Goal: Communication & Community: Answer question/provide support

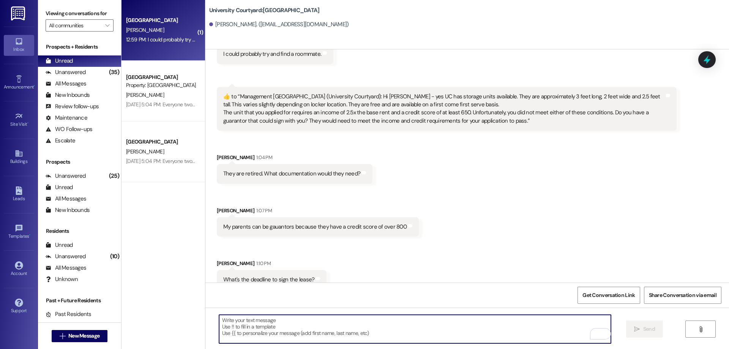
scroll to position [3966, 0]
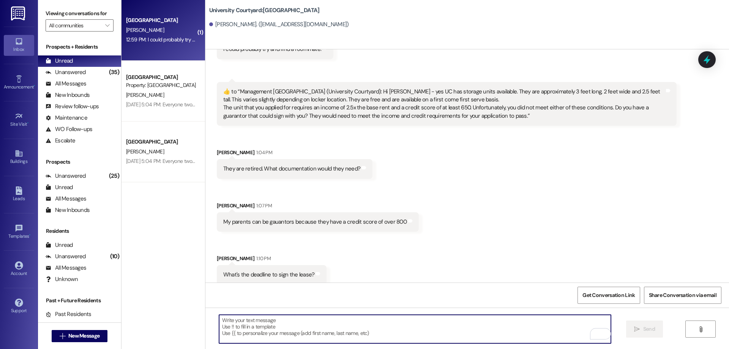
click at [319, 329] on textarea "To enrich screen reader interactions, please activate Accessibility in Grammarl…" at bounding box center [415, 329] width 392 height 28
type textarea "H"
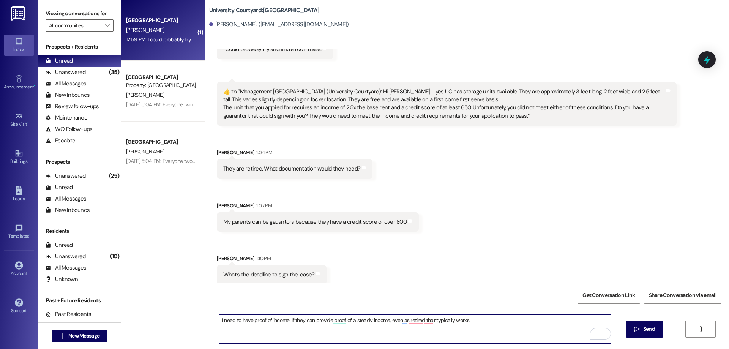
type textarea "I need to have proof of income. If they can provide proof of a steady income, e…"
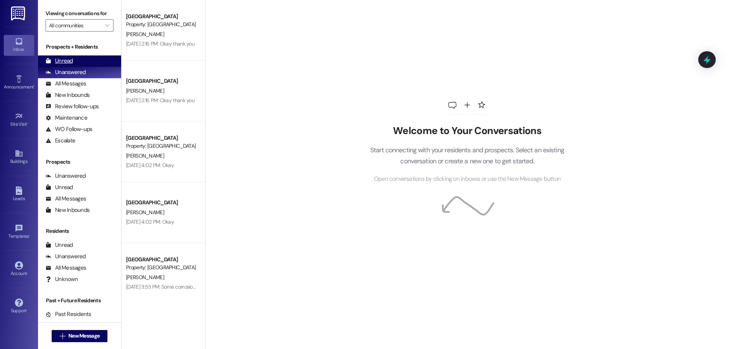
click at [70, 60] on div "Unread" at bounding box center [59, 61] width 27 height 8
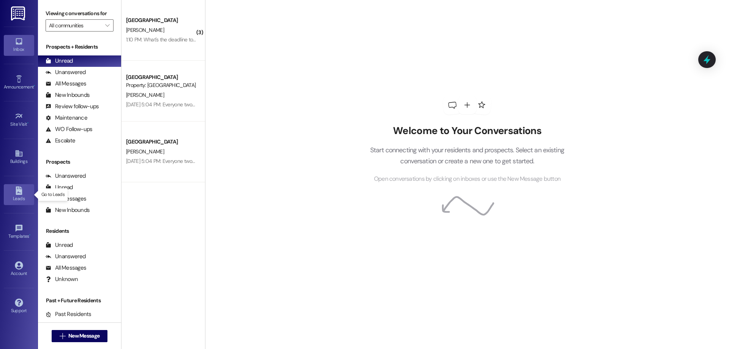
click at [22, 194] on icon at bounding box center [19, 190] width 8 height 8
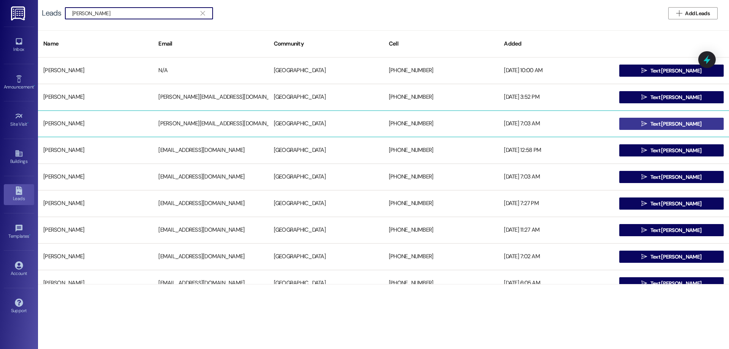
type input "[PERSON_NAME]"
click at [657, 125] on span "Text Jacquelyn" at bounding box center [676, 124] width 51 height 8
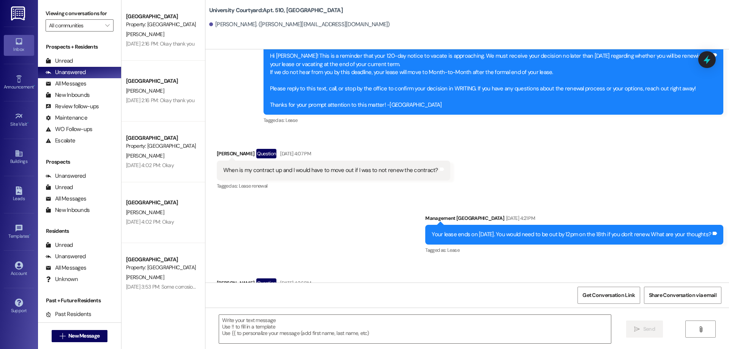
scroll to position [5634, 0]
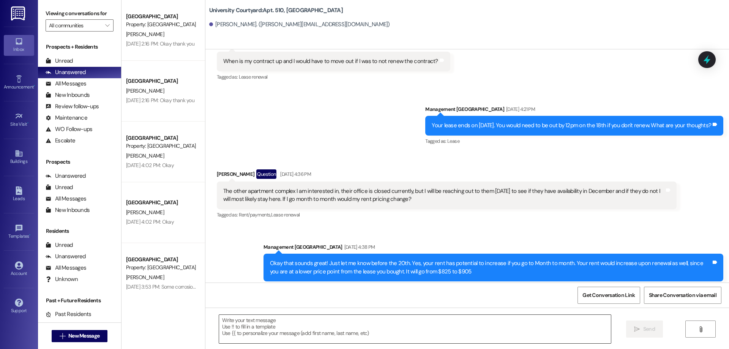
click at [279, 328] on textarea at bounding box center [415, 329] width 392 height 28
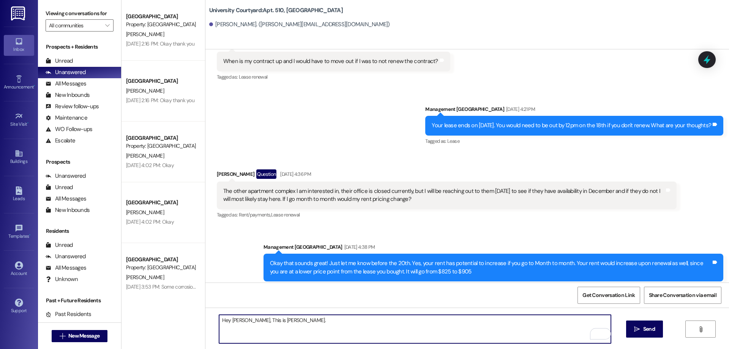
click at [300, 317] on textarea "Hey Jackie, This is Katelynn." at bounding box center [415, 329] width 392 height 28
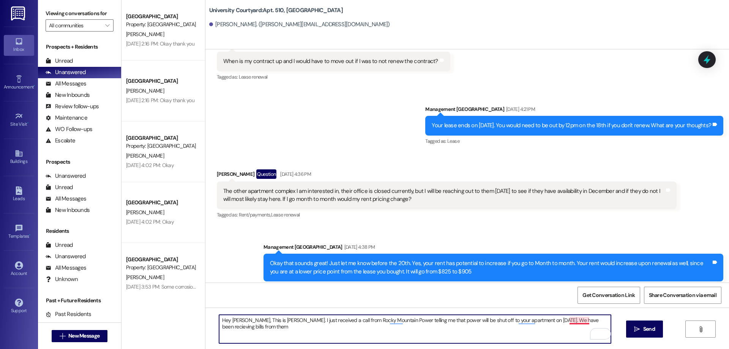
click at [572, 319] on textarea "Hey Jackie, This is Katelynn. I just received a call from Rocky Mountain Power …" at bounding box center [415, 329] width 392 height 28
click at [233, 328] on textarea "Hey Jackie, This is Katelynn. I just received a call from Rocky Mountain Power …" at bounding box center [415, 329] width 392 height 28
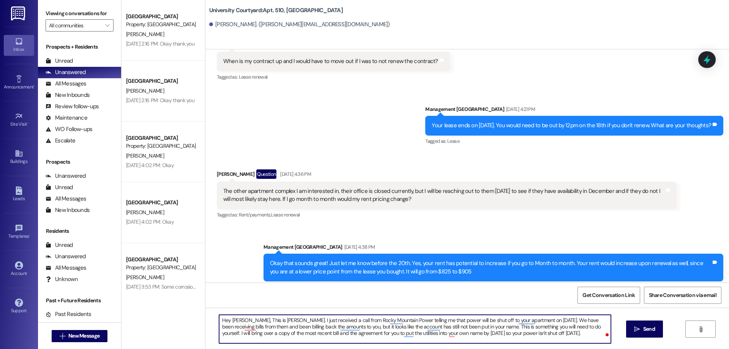
click at [541, 332] on textarea "Hey Jackie, This is Katelynn. I just received a call from Rocky Mountain Power …" at bounding box center [415, 329] width 392 height 28
drag, startPoint x: 542, startPoint y: 332, endPoint x: 211, endPoint y: 321, distance: 331.4
click at [210, 321] on div "Hey Jackie, This is Katelynn. I just received a call from Rocky Mountain Power …" at bounding box center [467, 336] width 524 height 57
click at [546, 333] on textarea "Hey Jackie, This is Katelynn. I just received a call from Rocky Mountain Power …" at bounding box center [415, 329] width 392 height 28
type textarea "Hey Jackie, This is Katelynn. I just received a call from Rocky Mountain Power …"
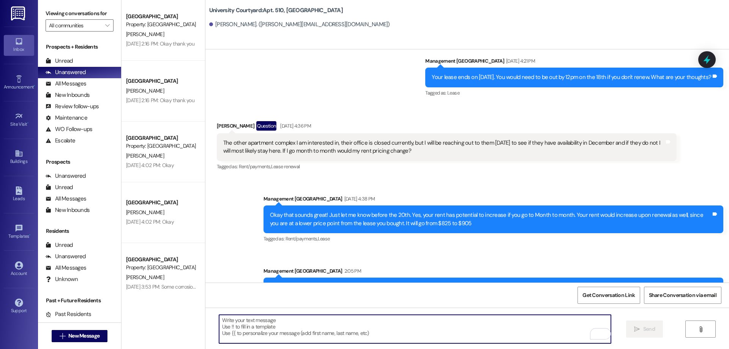
scroll to position [5711, 0]
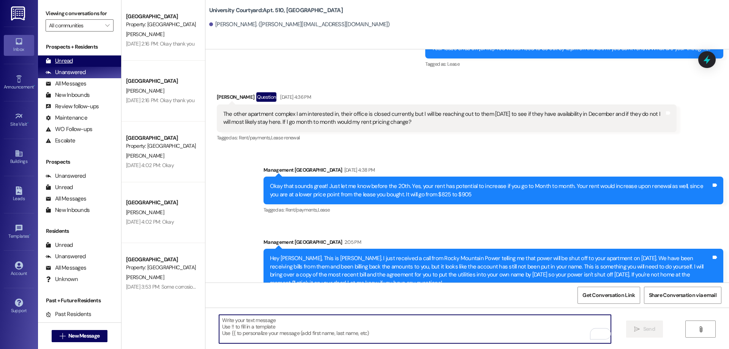
click at [63, 62] on div "Unread" at bounding box center [59, 61] width 27 height 8
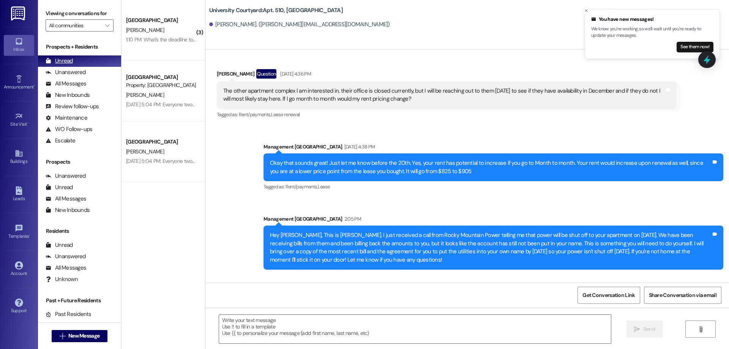
scroll to position [5764, 0]
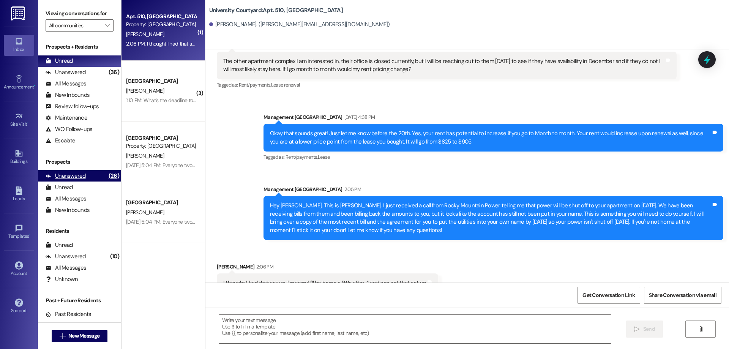
click at [107, 179] on div "(26)" at bounding box center [114, 176] width 14 height 12
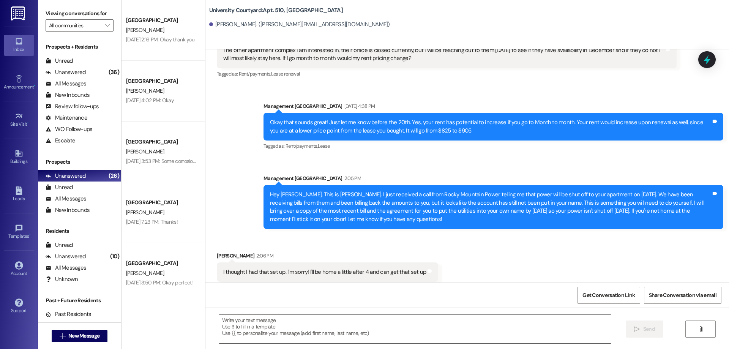
scroll to position [5775, 0]
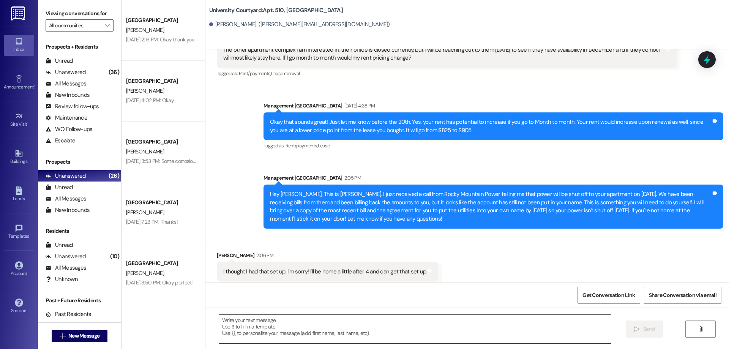
click at [447, 326] on textarea at bounding box center [415, 329] width 392 height 28
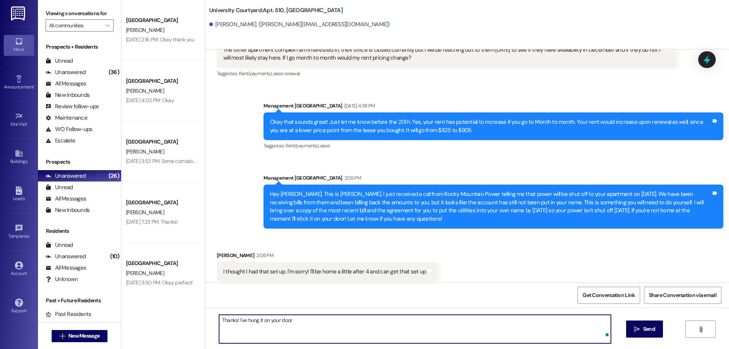
type textarea "Thanks! I've hung it on your door!"
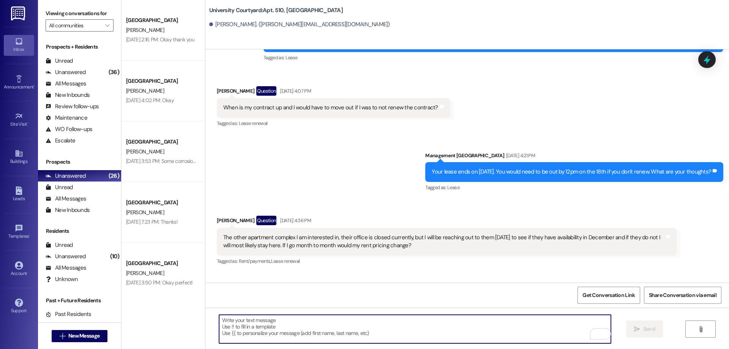
scroll to position [5509, 0]
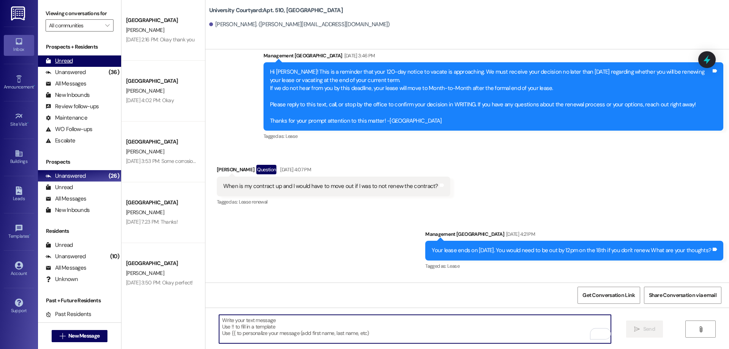
click at [63, 58] on div "Unread" at bounding box center [59, 61] width 27 height 8
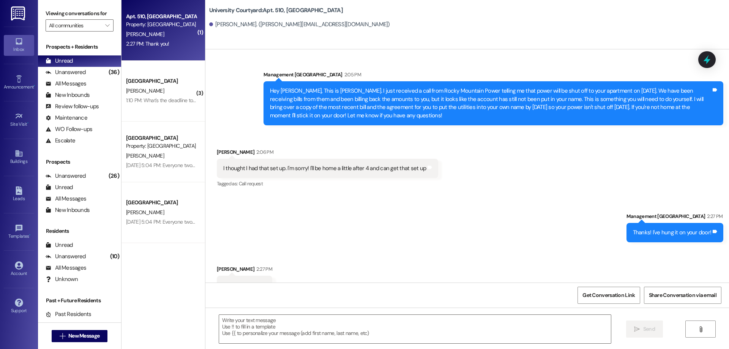
scroll to position [5881, 0]
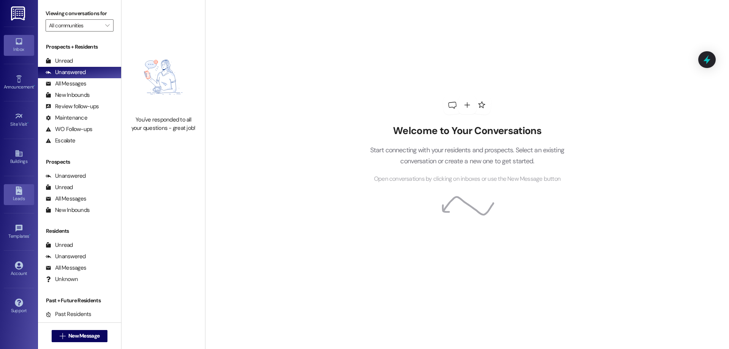
click at [14, 196] on div "Leads" at bounding box center [19, 199] width 38 height 8
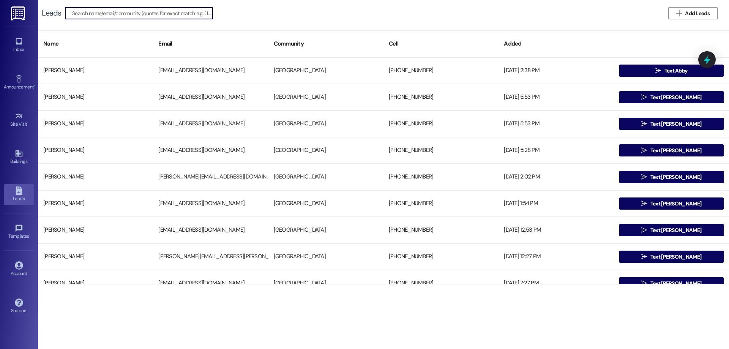
type input "a"
click at [140, 11] on input at bounding box center [142, 13] width 141 height 11
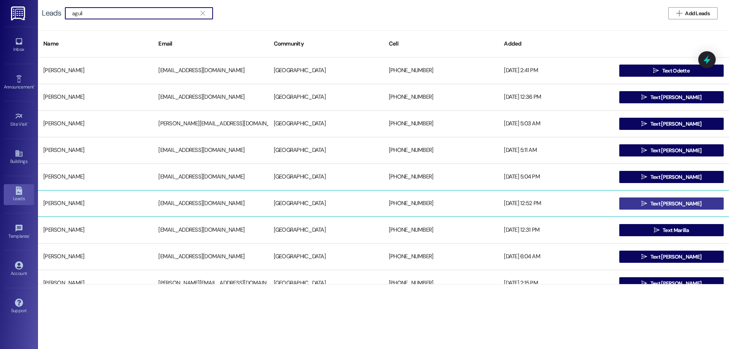
type input "aguil"
click at [712, 200] on button " Text Marcelo" at bounding box center [671, 204] width 104 height 12
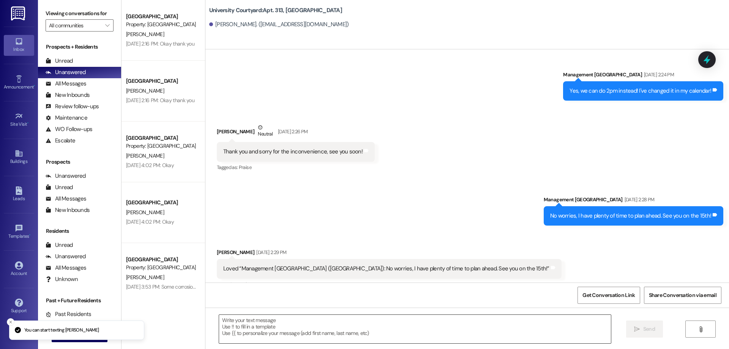
scroll to position [1075, 0]
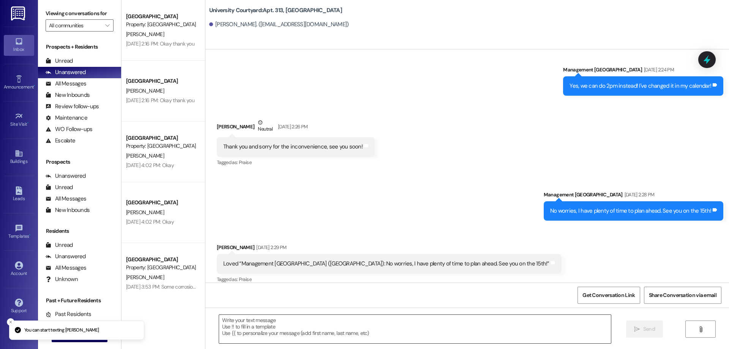
click at [279, 337] on textarea at bounding box center [415, 329] width 392 height 28
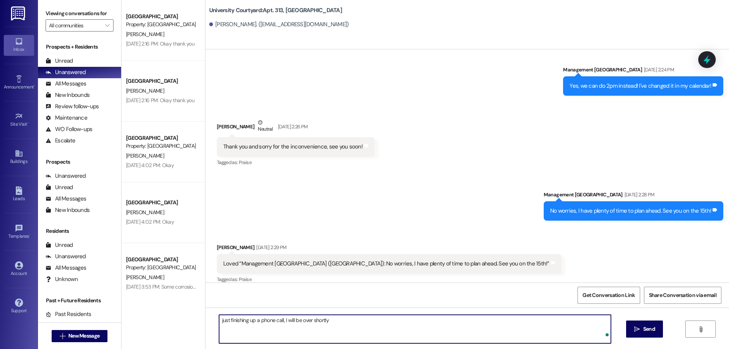
type textarea "just finishing up a phone call, I will be over shortly!"
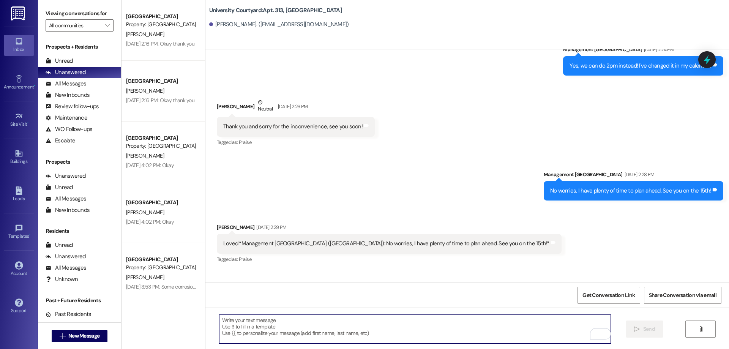
scroll to position [1128, 0]
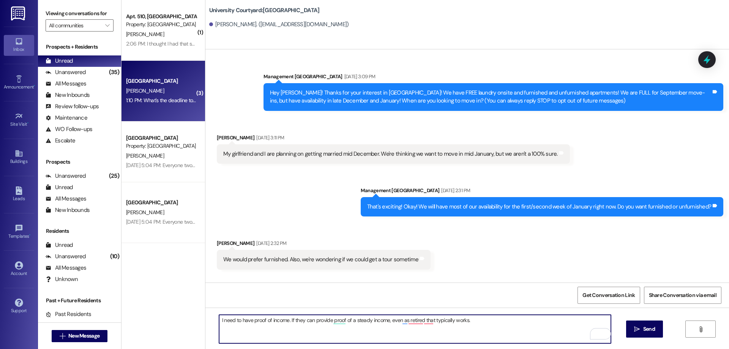
scroll to position [3966, 0]
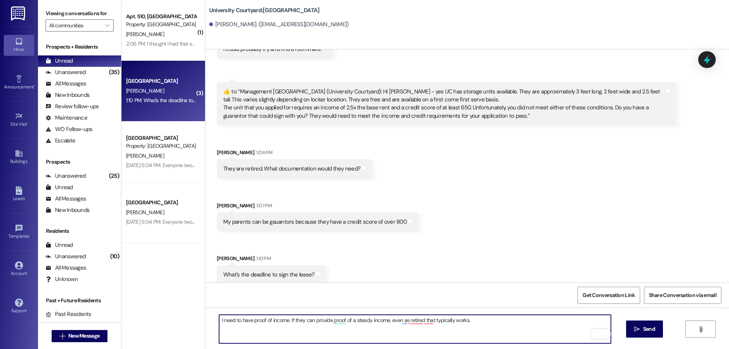
click at [219, 322] on textarea "I need to have proof of income. If they can provide proof of a steady income, e…" at bounding box center [415, 329] width 392 height 28
drag, startPoint x: 333, startPoint y: 320, endPoint x: 323, endPoint y: 318, distance: 10.1
click at [323, 318] on textarea "So, for the application to pass with a guarantor, I need to have proof of incom…" at bounding box center [415, 329] width 392 height 28
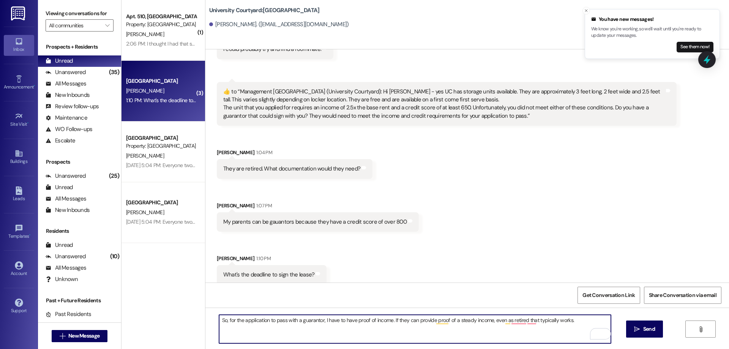
click at [567, 319] on textarea "So, for the application to pass with a guarantor, I have to have proof of incom…" at bounding box center [415, 329] width 392 height 28
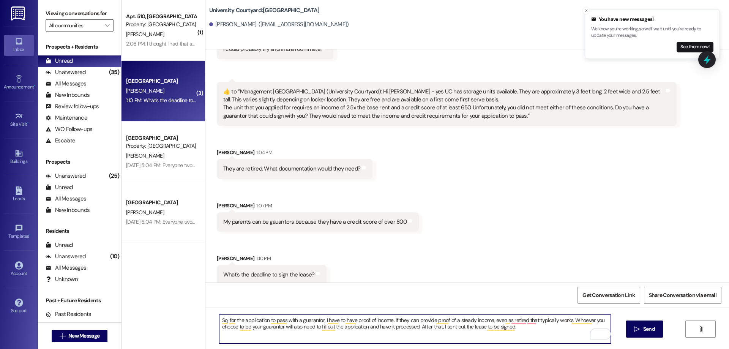
click at [414, 326] on textarea "So, for the application to pass with a guarantor, I have to have proof of incom…" at bounding box center [415, 329] width 392 height 28
type textarea "So, for the application to pass with a guarantor, I have to have proof of incom…"
click at [635, 326] on span " Send" at bounding box center [645, 329] width 24 height 8
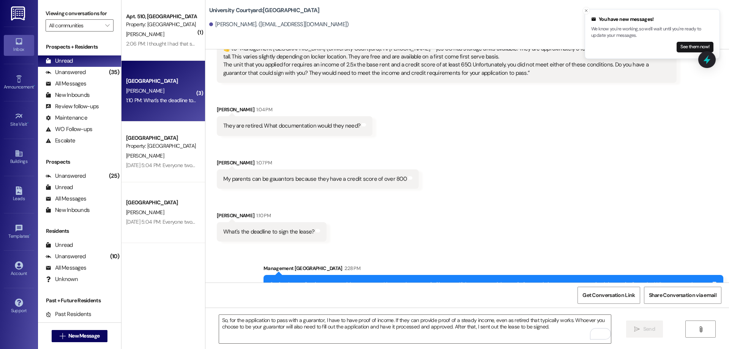
scroll to position [4028, 0]
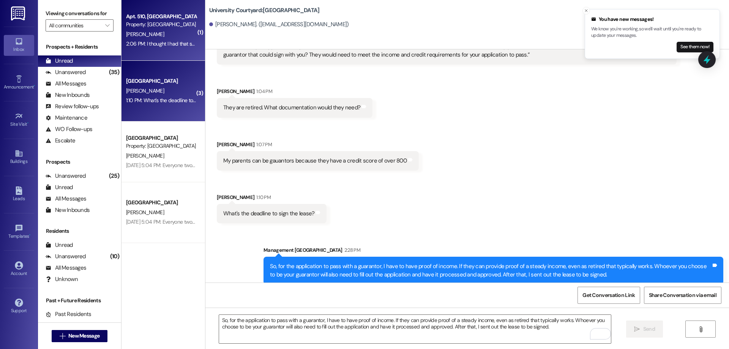
click at [157, 40] on div "2:06 PM: I thought I had that set up. I'm sorry! I'll be home a little after 4 …" at bounding box center [230, 43] width 208 height 7
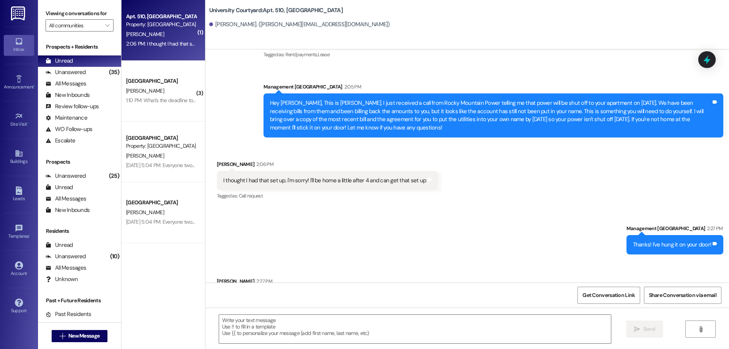
scroll to position [5892, 0]
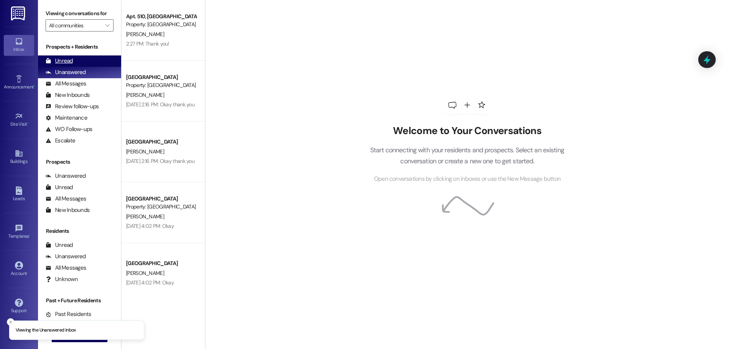
click at [81, 61] on div "Unread (0)" at bounding box center [79, 60] width 83 height 11
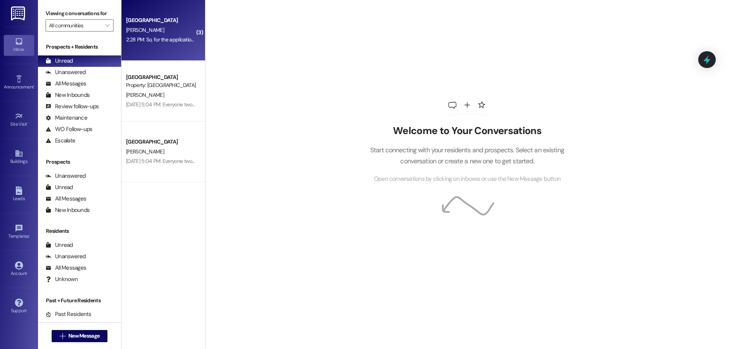
click at [175, 38] on div "2:28 PM: So, for the application to pass with a guarantor, I have to have proof…" at bounding box center [492, 39] width 732 height 7
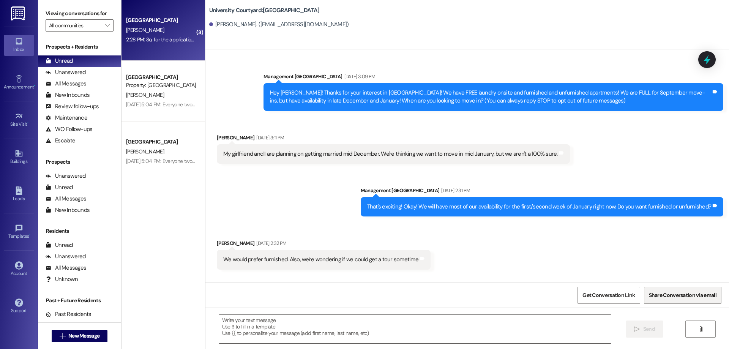
scroll to position [4017, 0]
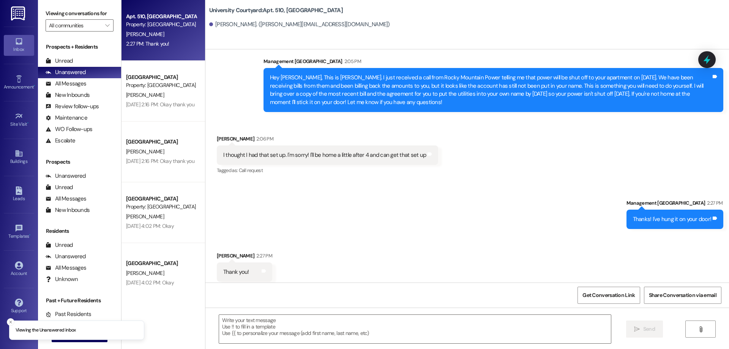
scroll to position [5892, 0]
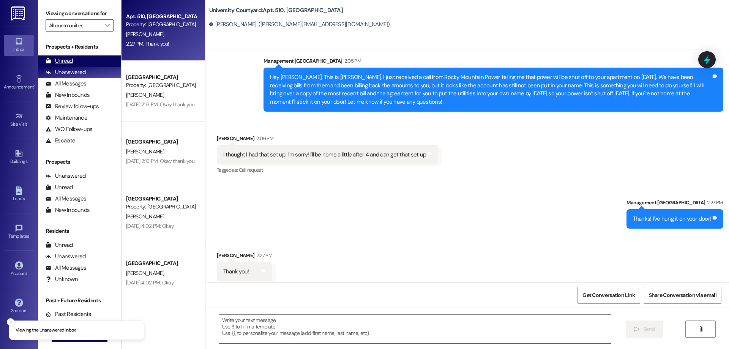
click at [87, 63] on div "Unread (0)" at bounding box center [79, 60] width 83 height 11
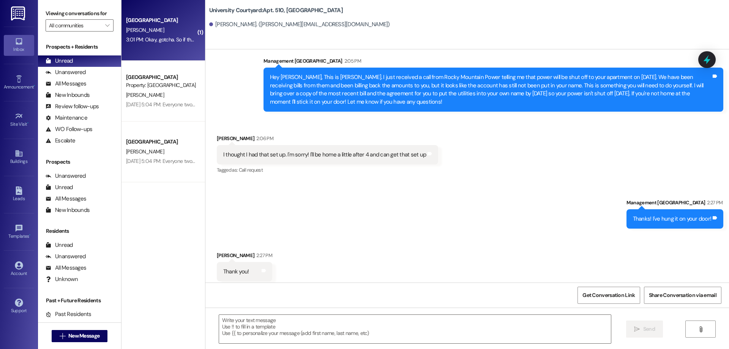
click at [147, 52] on div "University Courtyard Prospect A. Kartchner 3:01 PM: Okay, gotcha. So if that's …" at bounding box center [164, 30] width 84 height 61
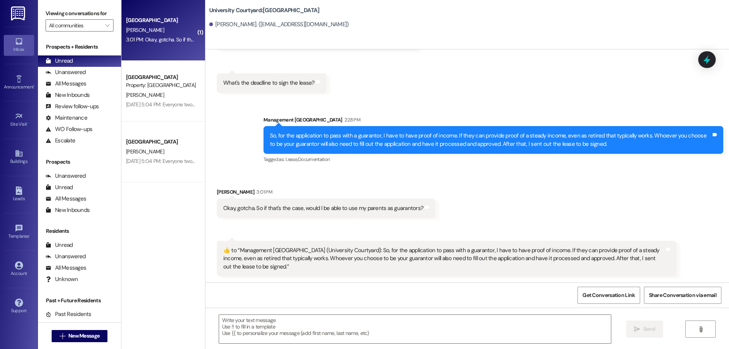
scroll to position [4129, 0]
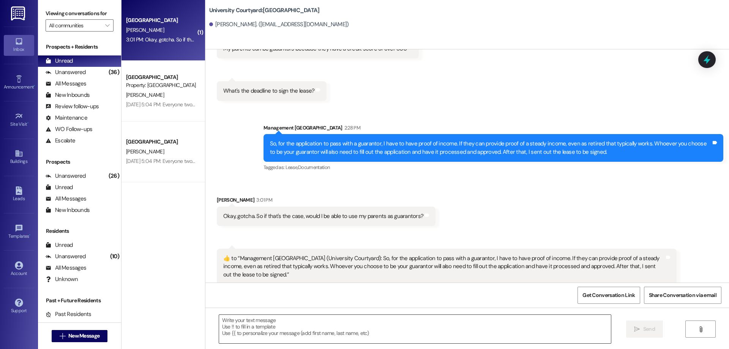
click at [336, 323] on textarea at bounding box center [415, 329] width 392 height 28
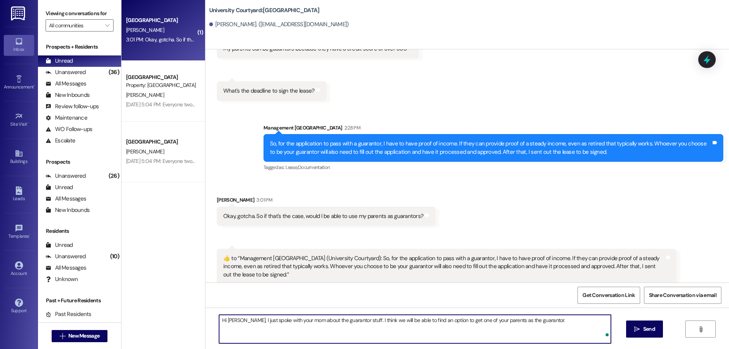
type textarea "Hi Adam, I just spoke with your mom about the guarantor stuff. I think we will …"
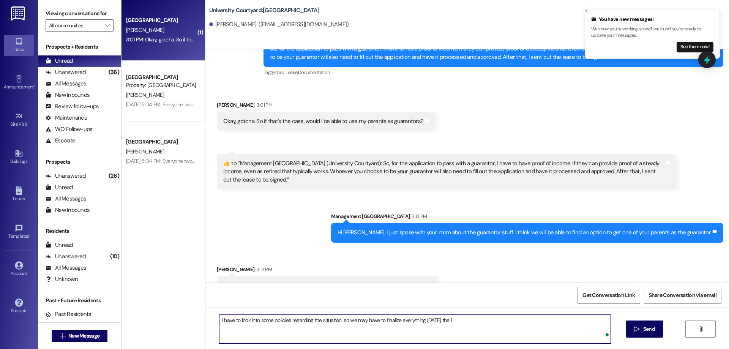
scroll to position [4235, 0]
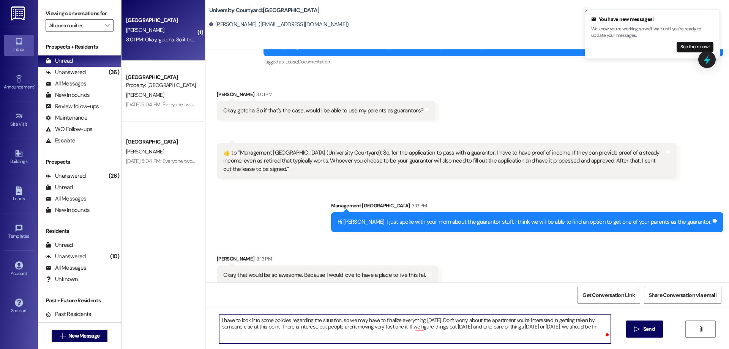
type textarea "I have to look into some policies regarding the situation, so we may have to fi…"
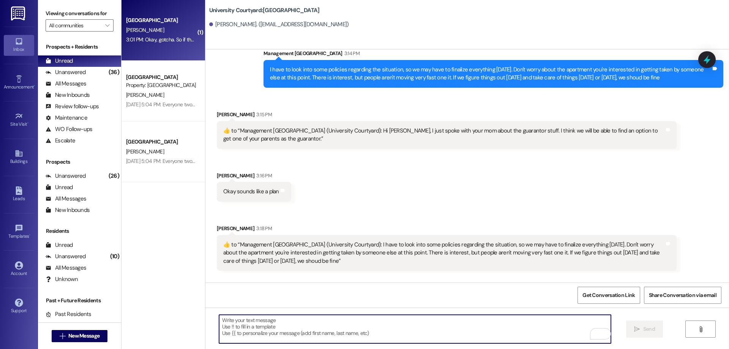
scroll to position [4532, 0]
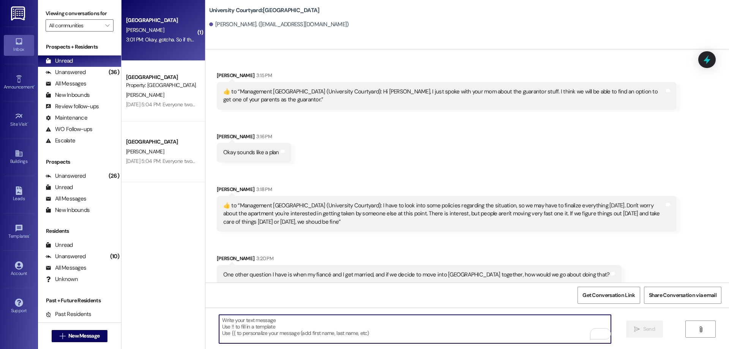
click at [393, 331] on textarea "To enrich screen reader interactions, please activate Accessibility in Grammarl…" at bounding box center [415, 329] width 392 height 28
type textarea "W"
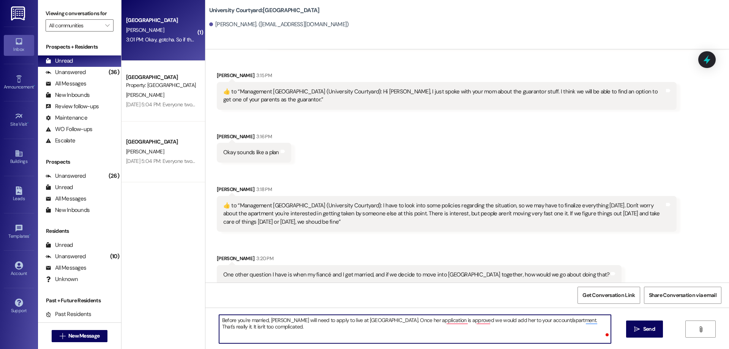
type textarea "Before you're married, Camilla will need to apply to live at University Courtya…"
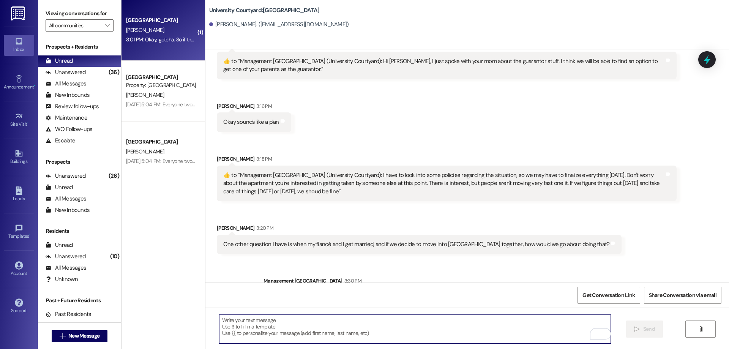
scroll to position [4593, 0]
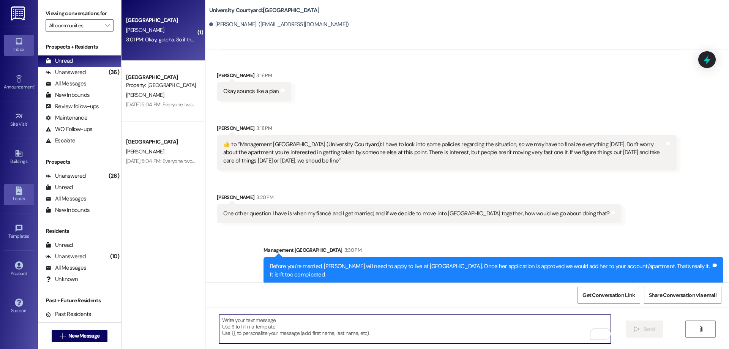
click at [17, 187] on icon at bounding box center [19, 190] width 6 height 8
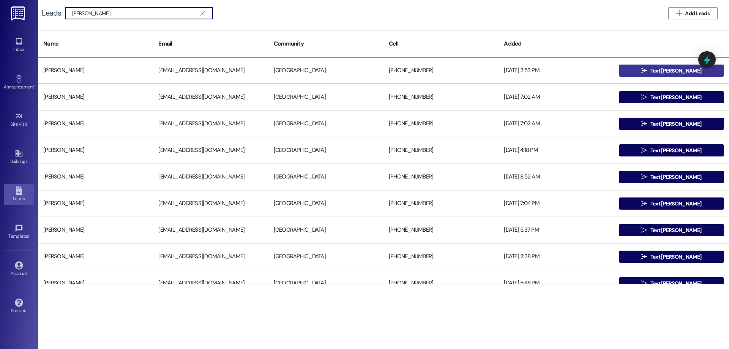
type input "jacob"
click at [634, 68] on button " Text Jacob" at bounding box center [671, 71] width 104 height 12
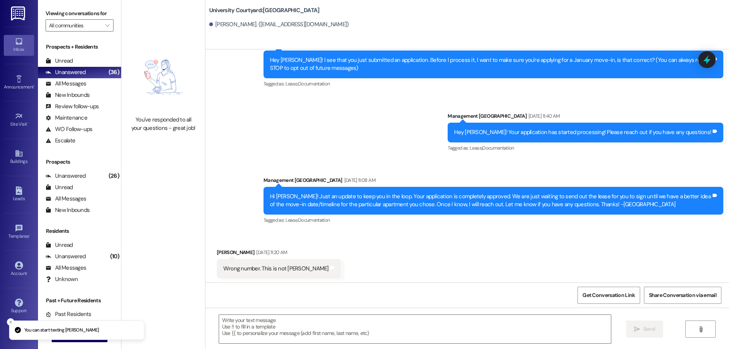
scroll to position [34, 0]
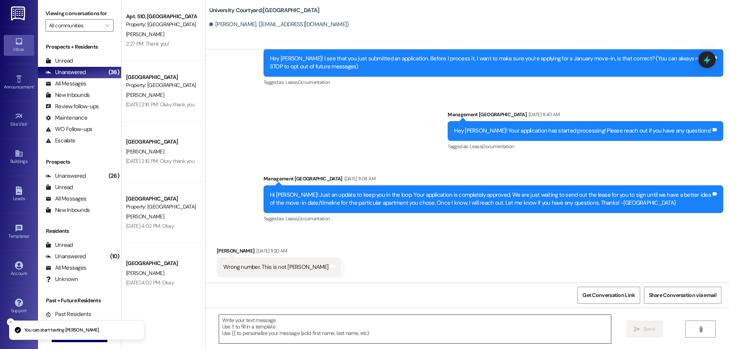
click at [305, 329] on textarea at bounding box center [415, 329] width 392 height 28
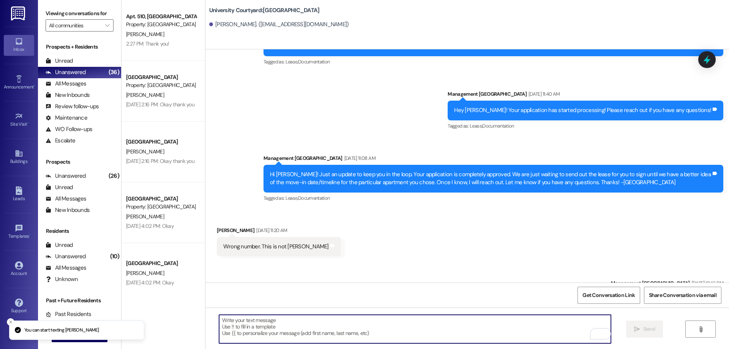
scroll to position [88, 0]
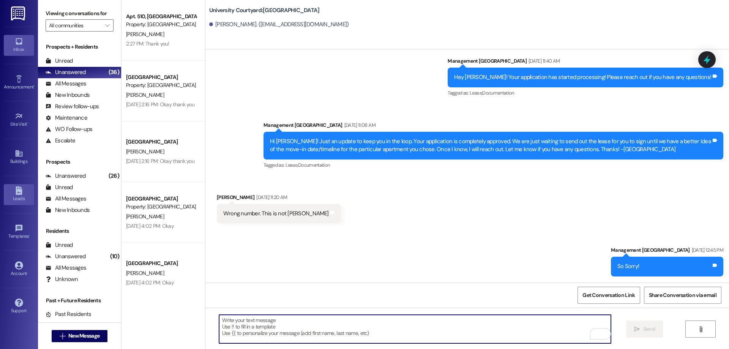
click at [13, 202] on div "Leads" at bounding box center [19, 199] width 38 height 8
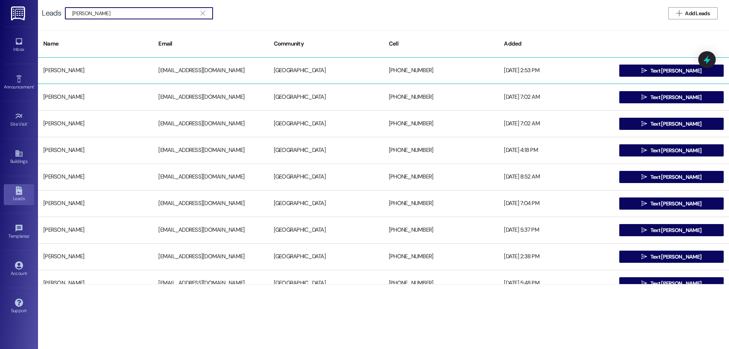
type input "jacob"
click at [452, 74] on div "+17023400931" at bounding box center [441, 70] width 115 height 15
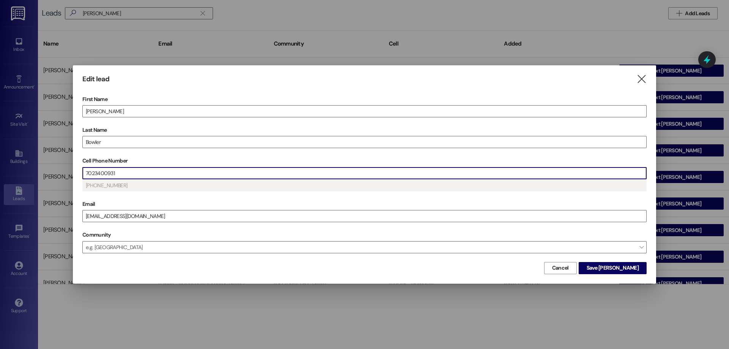
drag, startPoint x: 125, startPoint y: 169, endPoint x: 92, endPoint y: 169, distance: 33.4
click at [92, 169] on input "7023400931" at bounding box center [365, 173] width 564 height 11
click at [638, 78] on icon "" at bounding box center [642, 79] width 10 height 8
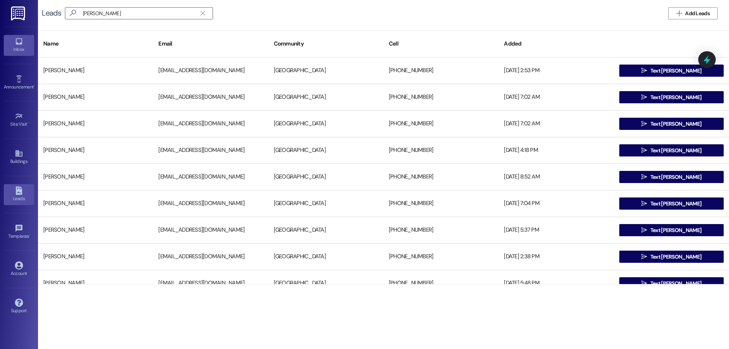
click at [8, 41] on link "Inbox" at bounding box center [19, 45] width 30 height 21
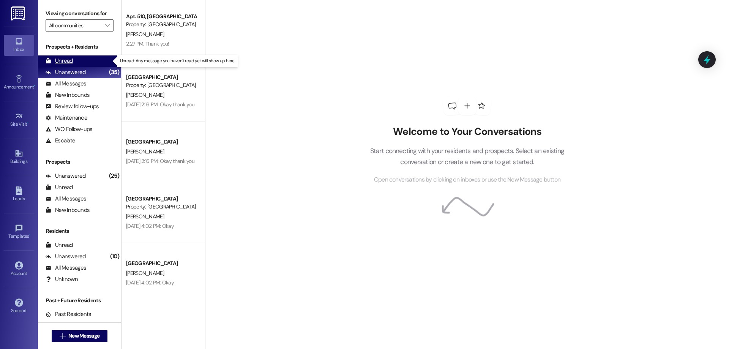
click at [95, 60] on div "Unread (0)" at bounding box center [79, 60] width 83 height 11
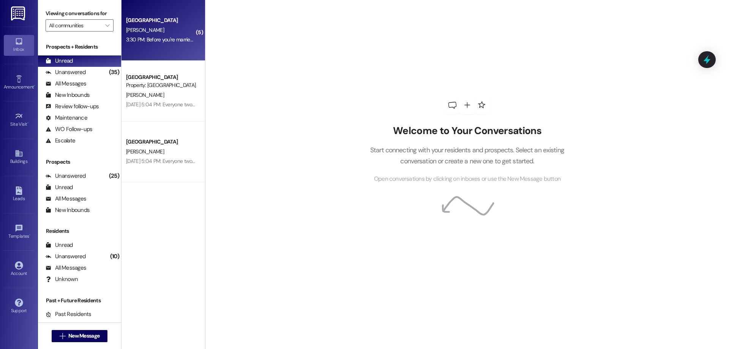
click at [174, 43] on div "3:30 PM: Before you're married, Camilla will need to apply to live at Universit…" at bounding box center [161, 39] width 72 height 9
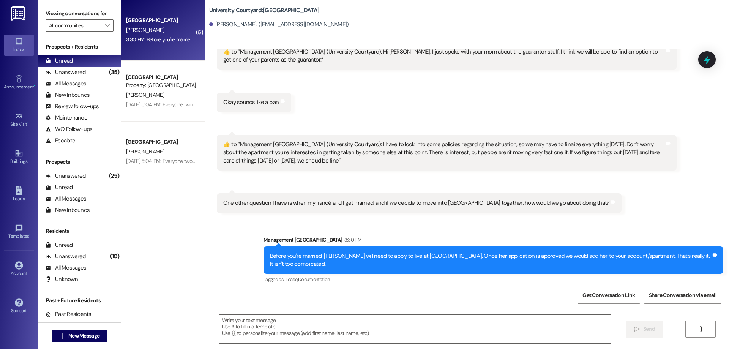
scroll to position [4572, 0]
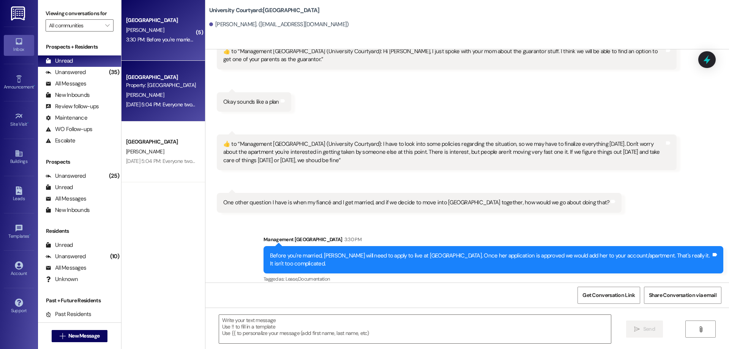
click at [161, 86] on div "Property: [GEOGRAPHIC_DATA]" at bounding box center [161, 85] width 70 height 8
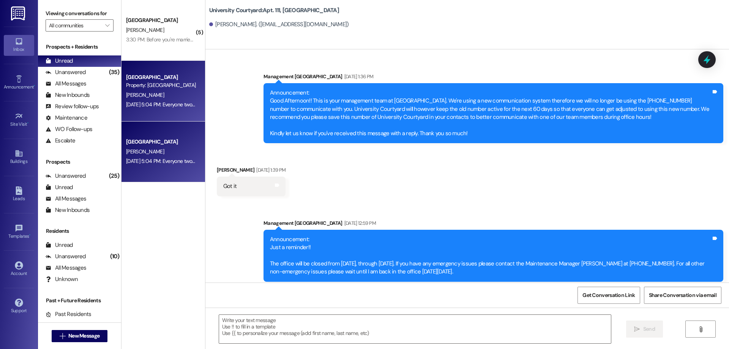
scroll to position [9256, 0]
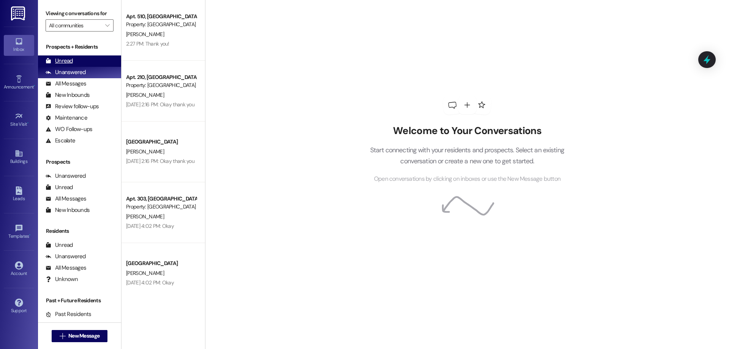
click at [76, 62] on div "Unread (0)" at bounding box center [79, 60] width 83 height 11
